Goal: Task Accomplishment & Management: Complete application form

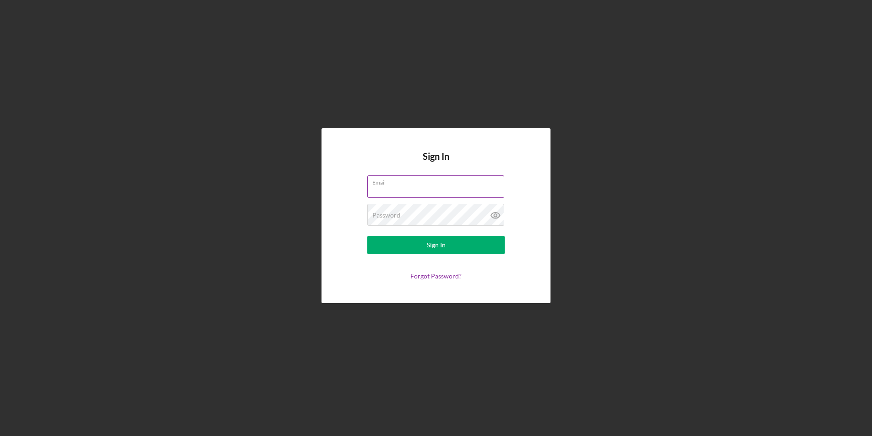
type input "[EMAIL_ADDRESS][DOMAIN_NAME]"
click at [390, 255] on form "Email [EMAIL_ADDRESS][DOMAIN_NAME] Password Sign In Forgot Password?" at bounding box center [435, 227] width 183 height 104
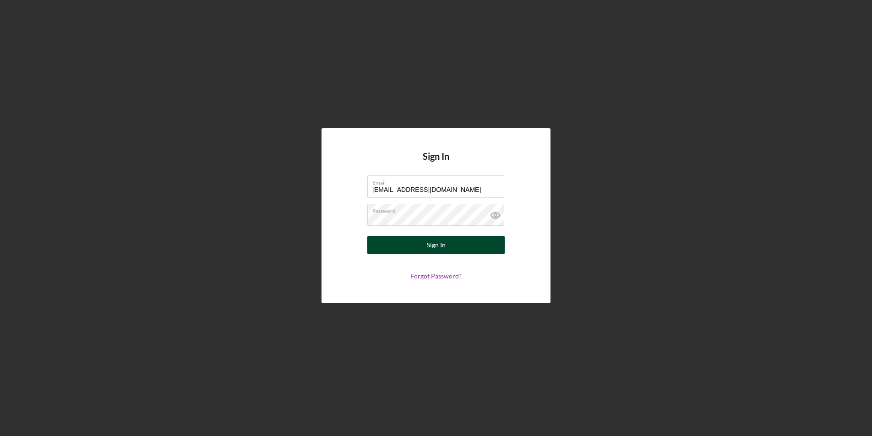
click at [400, 252] on button "Sign In" at bounding box center [435, 245] width 137 height 18
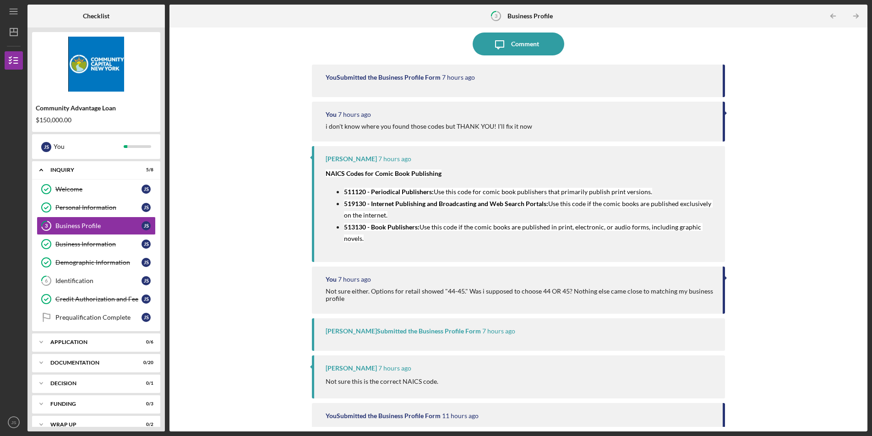
scroll to position [77, 0]
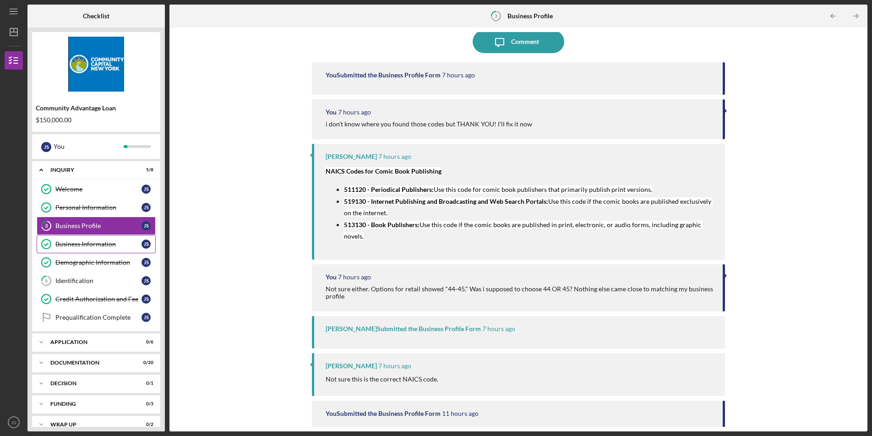
click at [115, 244] on div "Business Information" at bounding box center [98, 243] width 86 height 7
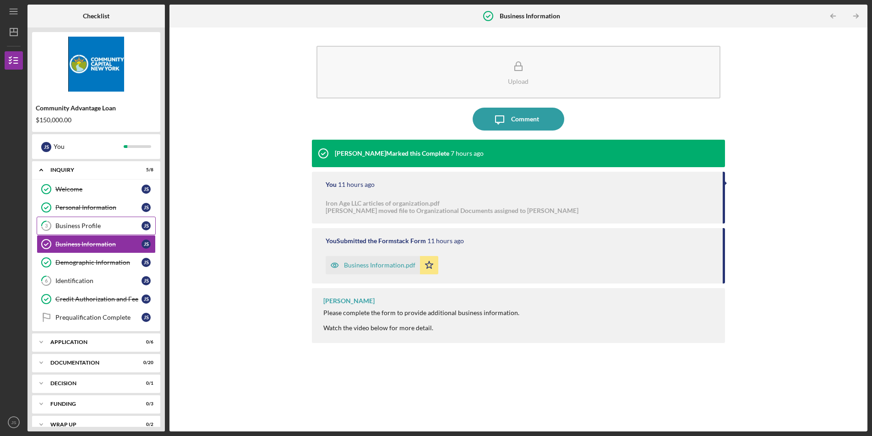
click at [117, 226] on div "Business Profile" at bounding box center [98, 225] width 86 height 7
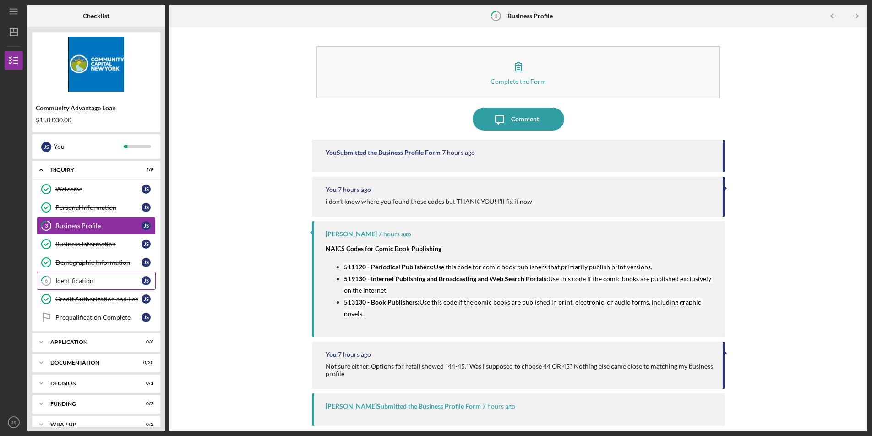
click at [104, 274] on link "6 Identification J S" at bounding box center [96, 281] width 119 height 18
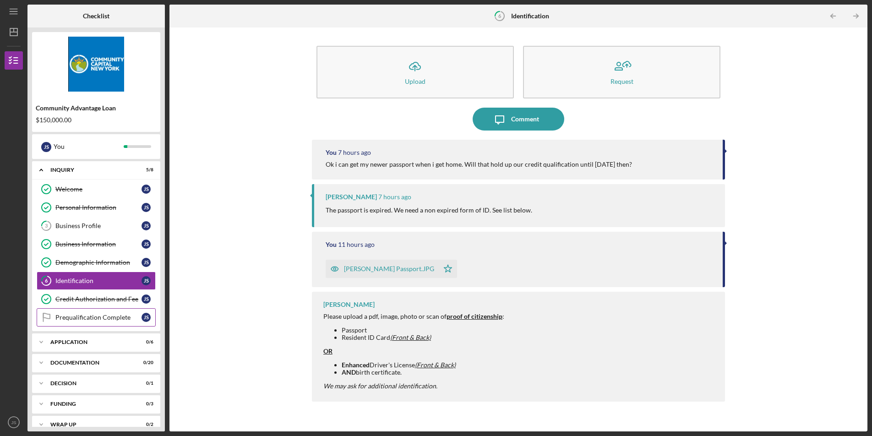
click at [103, 317] on div "Prequalification Complete" at bounding box center [98, 317] width 86 height 7
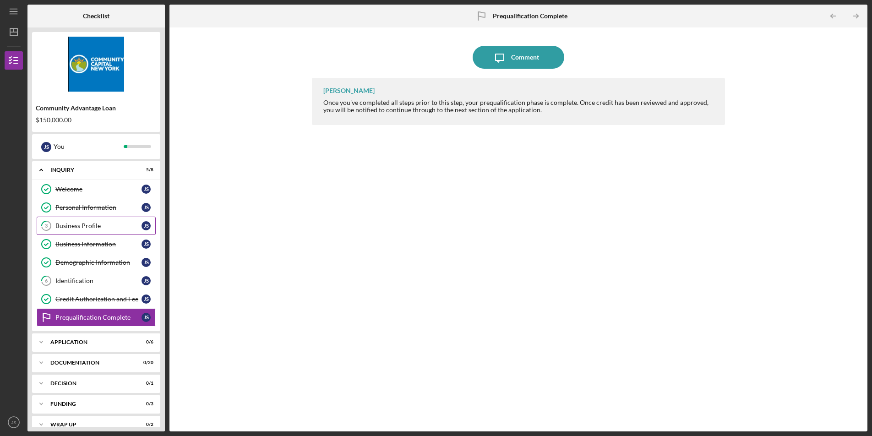
click at [93, 233] on link "3 Business Profile J S" at bounding box center [96, 226] width 119 height 18
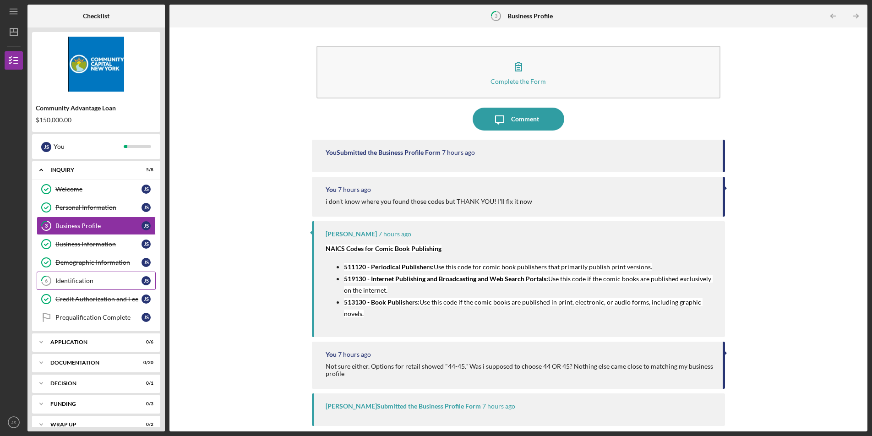
click at [75, 283] on div "Identification" at bounding box center [98, 280] width 86 height 7
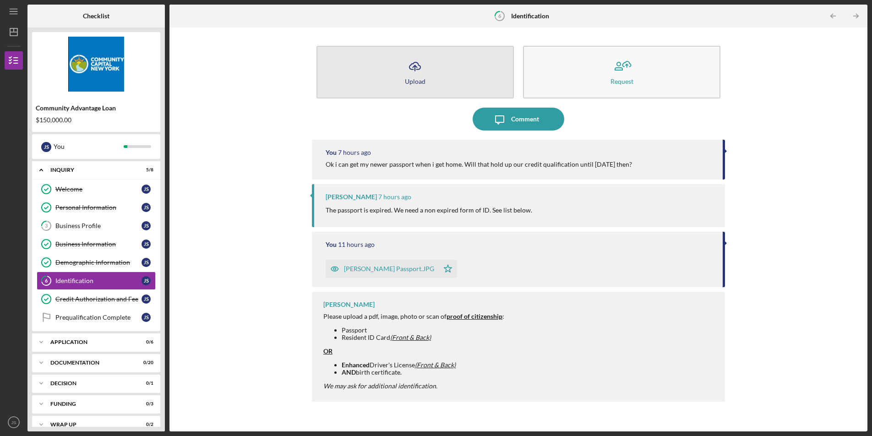
click at [485, 64] on button "Icon/Upload Upload" at bounding box center [414, 72] width 197 height 53
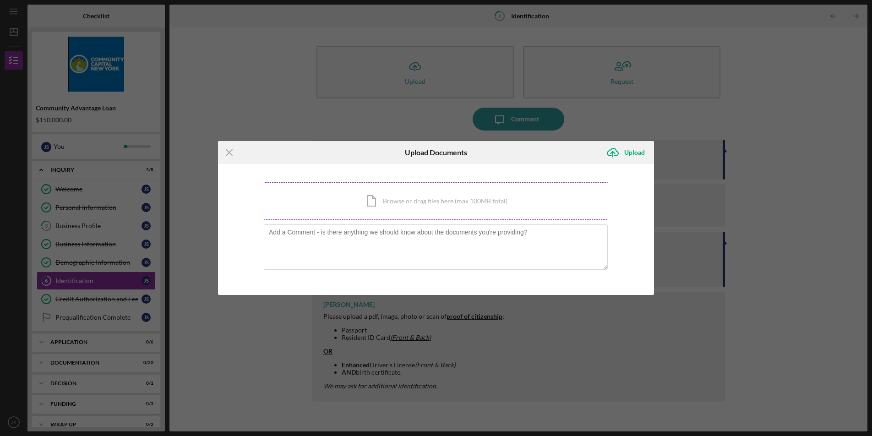
click at [439, 204] on div "Icon/Document Browse or drag files here (max 100MB total) Tap to choose files o…" at bounding box center [436, 201] width 344 height 38
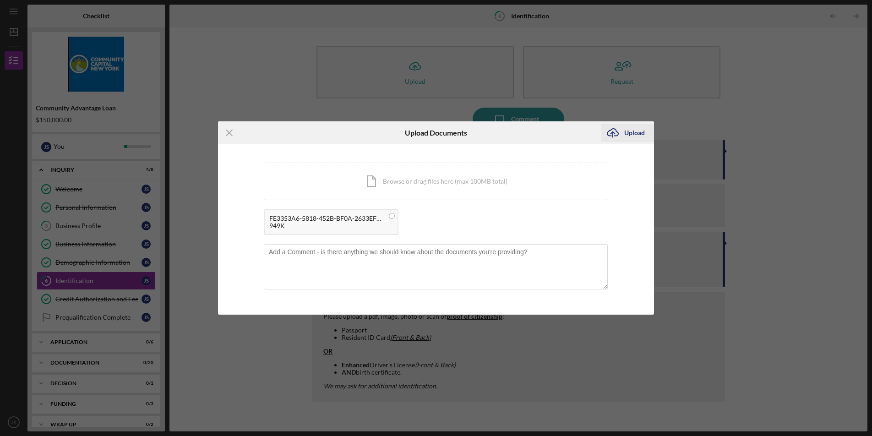
click at [633, 137] on div "Upload" at bounding box center [634, 133] width 21 height 18
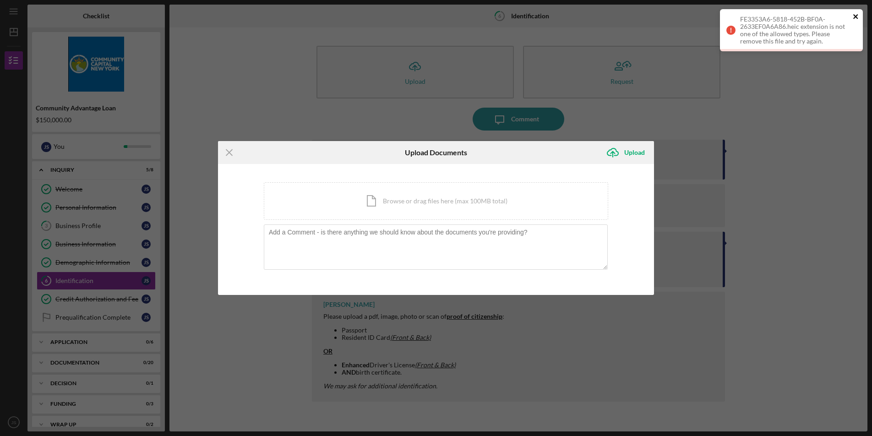
click at [857, 15] on icon "close" at bounding box center [856, 16] width 6 height 7
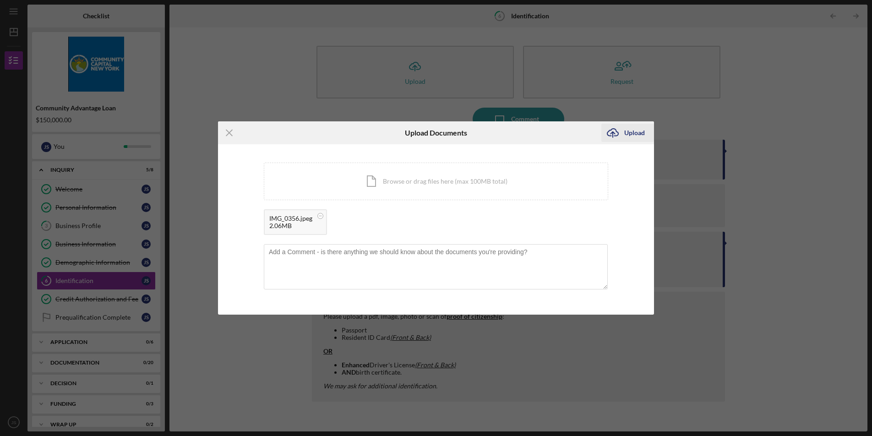
click at [631, 132] on div "Upload" at bounding box center [634, 133] width 21 height 18
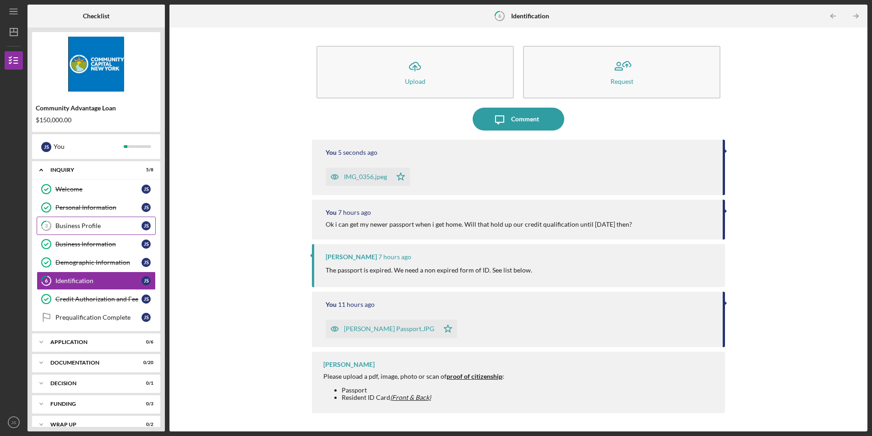
click at [87, 222] on div "Business Profile" at bounding box center [98, 225] width 86 height 7
